Goal: Use online tool/utility: Utilize a website feature to perform a specific function

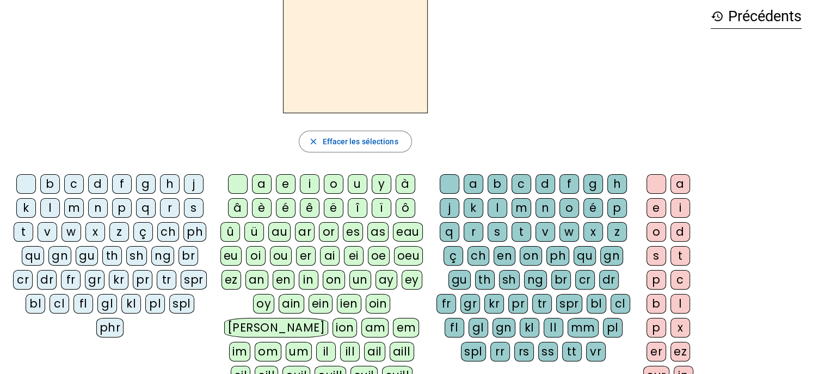
scroll to position [50, 0]
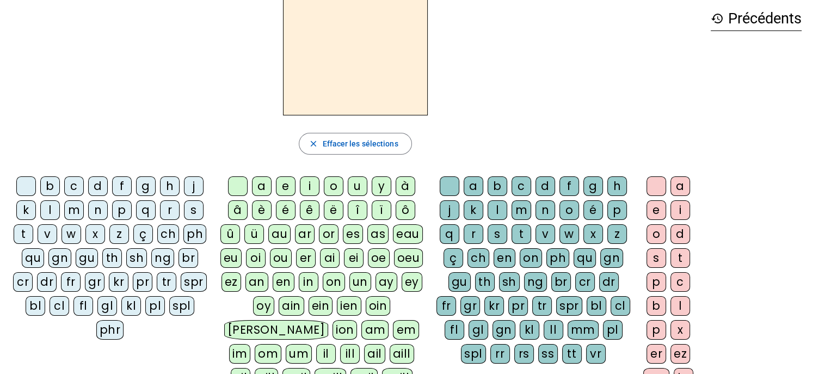
click at [327, 256] on div "ai" at bounding box center [330, 258] width 20 height 20
click at [496, 210] on div "l" at bounding box center [497, 210] width 20 height 20
click at [655, 208] on div "e" at bounding box center [656, 210] width 20 height 20
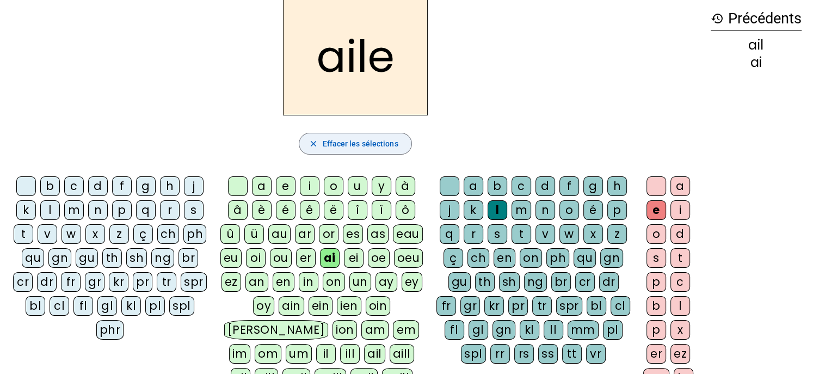
click at [338, 145] on span "Effacer les sélections" at bounding box center [360, 143] width 76 height 13
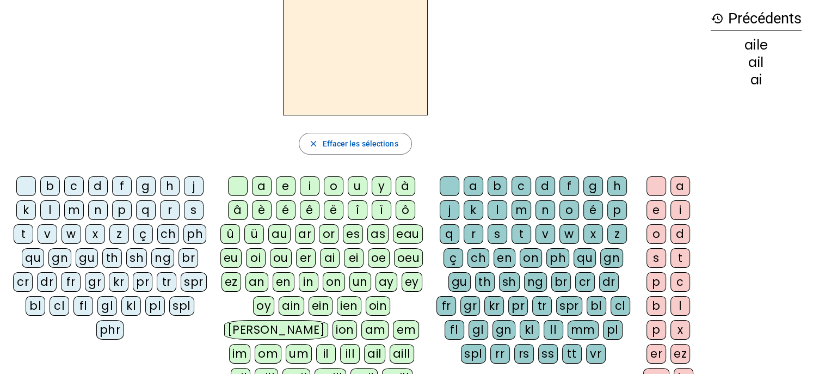
click at [329, 258] on div "ai" at bounding box center [330, 258] width 20 height 20
click at [498, 206] on div "l" at bounding box center [497, 210] width 20 height 20
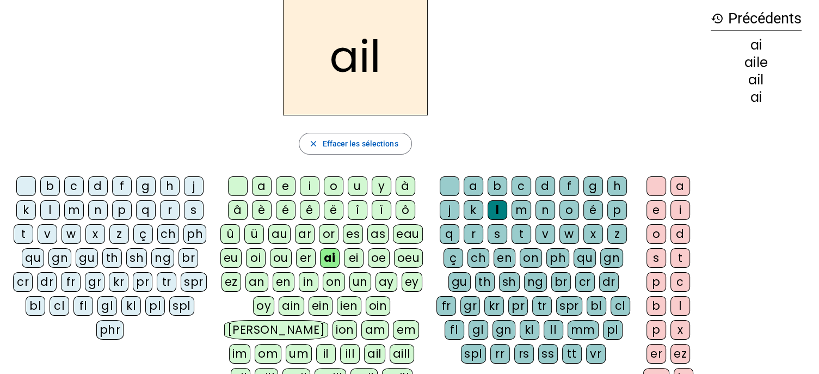
click at [655, 208] on div "e" at bounding box center [656, 210] width 20 height 20
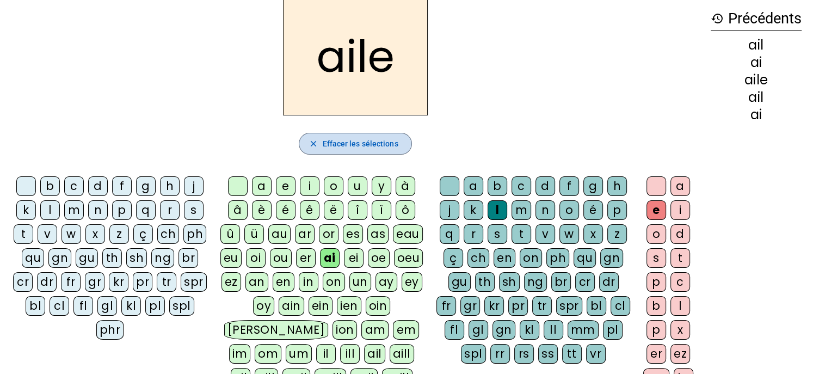
click at [365, 146] on span "Effacer les sélections" at bounding box center [360, 143] width 76 height 13
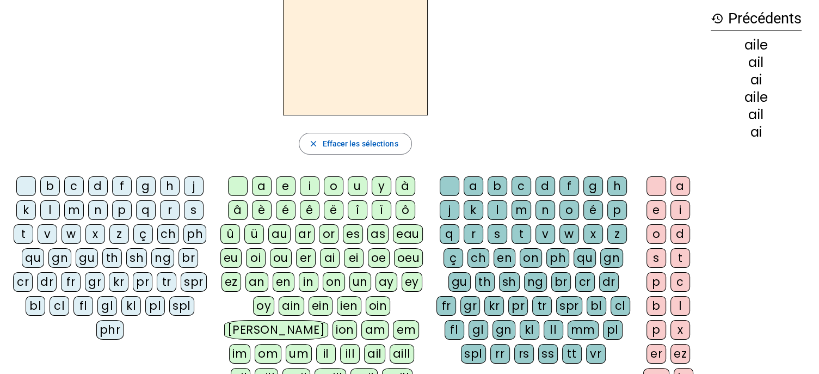
click at [329, 254] on div "ai" at bounding box center [330, 258] width 20 height 20
click at [544, 183] on div "d" at bounding box center [545, 186] width 20 height 20
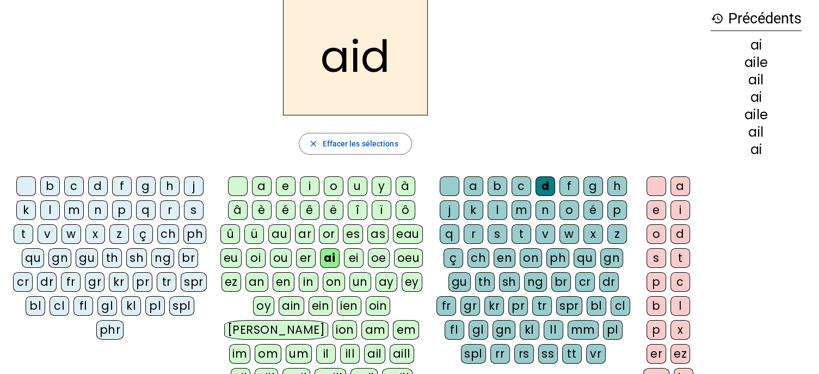
click at [656, 206] on div "e" at bounding box center [656, 210] width 20 height 20
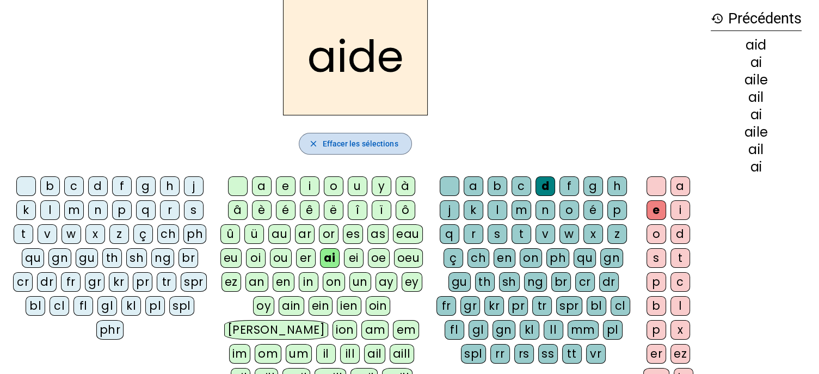
click at [342, 139] on span "Effacer les sélections" at bounding box center [360, 143] width 76 height 13
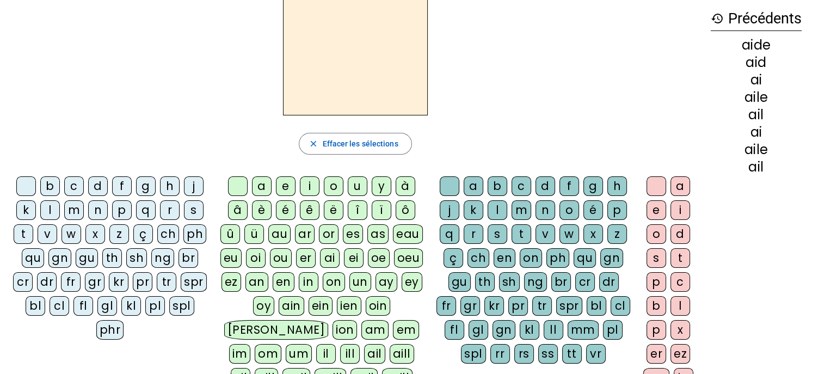
click at [156, 302] on div "pl" at bounding box center [155, 306] width 20 height 20
click at [330, 256] on div "ai" at bounding box center [330, 258] width 20 height 20
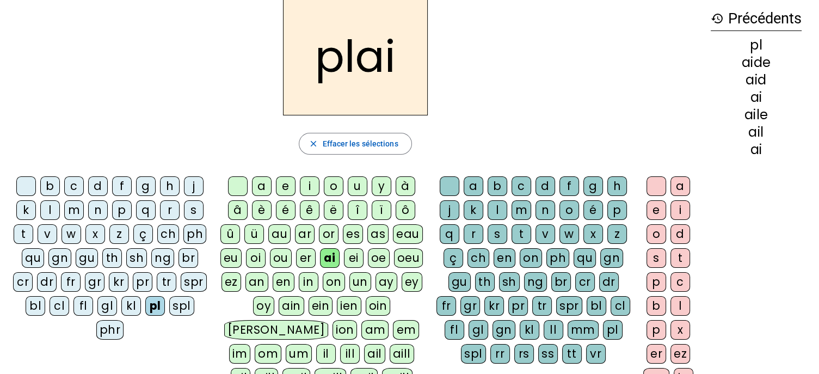
click at [547, 180] on div "d" at bounding box center [545, 186] width 20 height 20
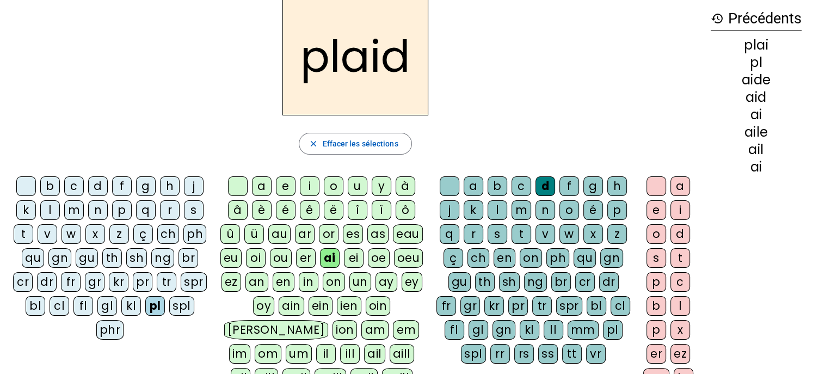
click at [657, 209] on div "e" at bounding box center [656, 210] width 20 height 20
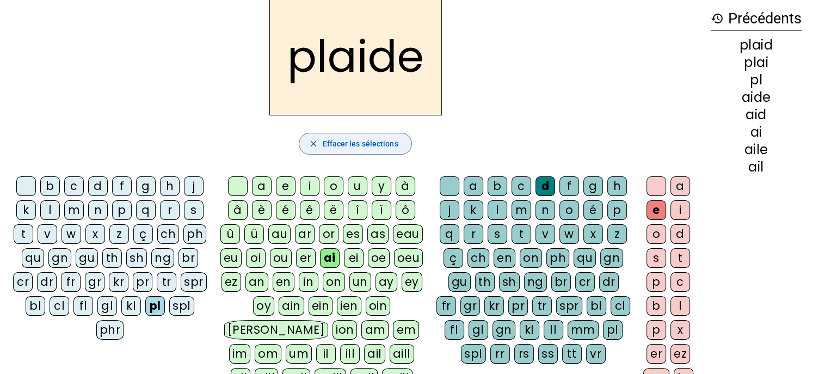
click at [358, 145] on span "Effacer les sélections" at bounding box center [360, 143] width 76 height 13
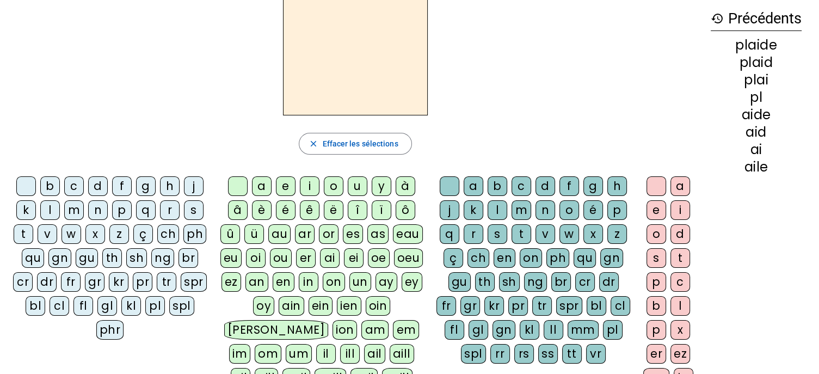
click at [155, 304] on div "pl" at bounding box center [155, 306] width 20 height 20
click at [330, 255] on div "ai" at bounding box center [330, 258] width 20 height 20
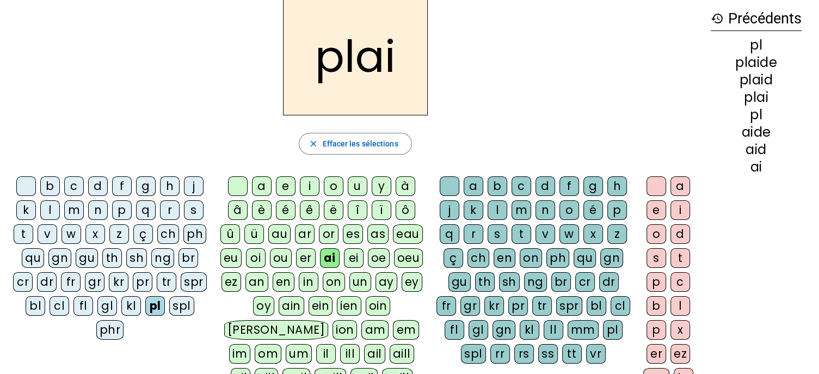
click at [474, 228] on div "r" at bounding box center [473, 234] width 20 height 20
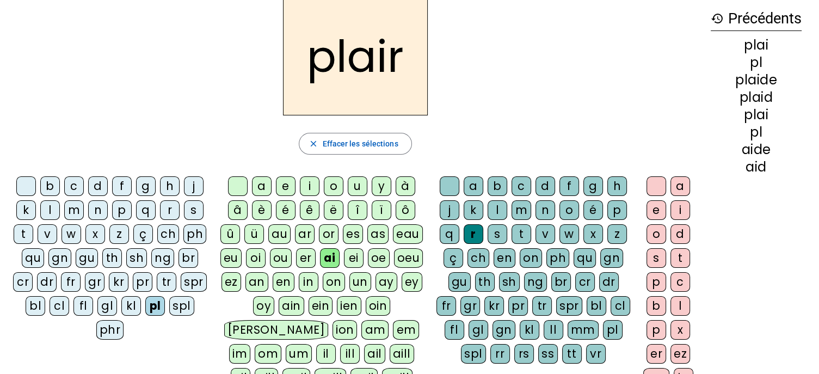
click at [652, 208] on div "e" at bounding box center [656, 210] width 20 height 20
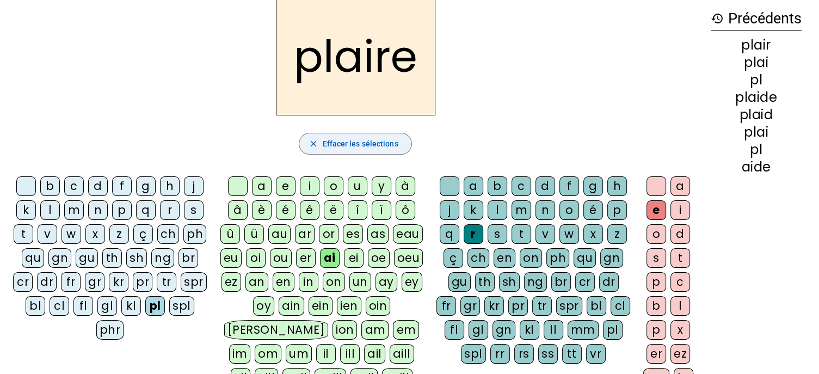
click at [346, 147] on span "Effacer les sélections" at bounding box center [360, 143] width 76 height 13
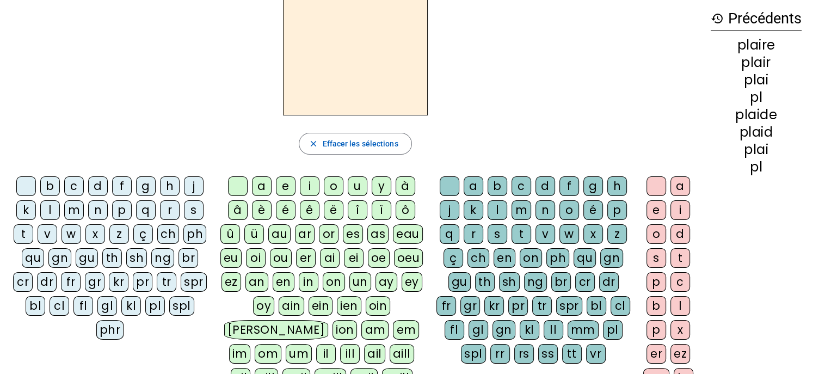
click at [60, 306] on div "cl" at bounding box center [59, 306] width 20 height 20
click at [329, 255] on div "ai" at bounding box center [330, 258] width 20 height 20
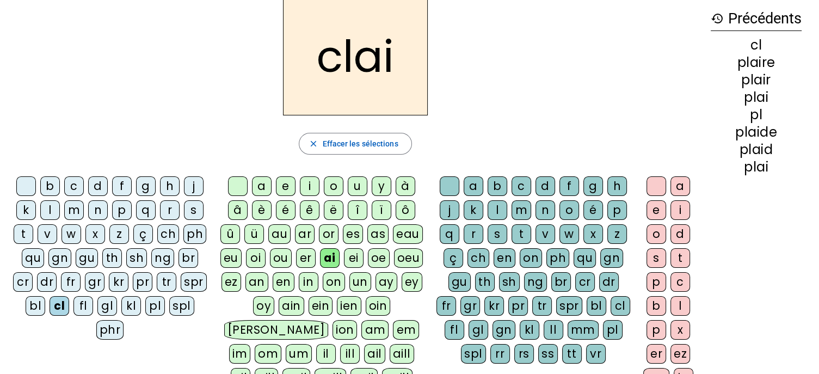
click at [471, 232] on div "r" at bounding box center [473, 234] width 20 height 20
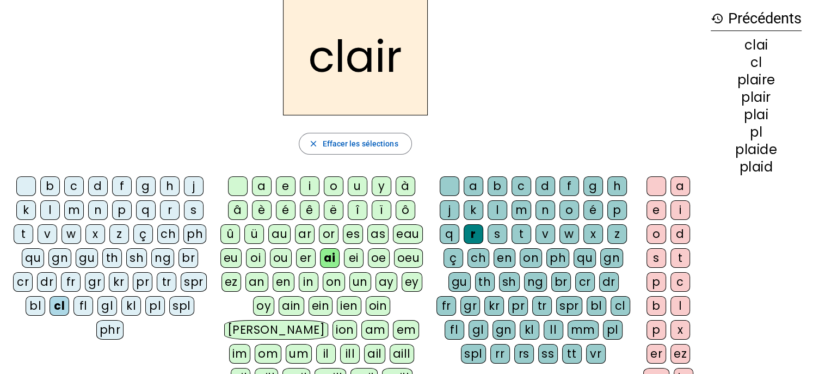
click at [652, 206] on div "e" at bounding box center [656, 210] width 20 height 20
